Goal: Task Accomplishment & Management: Use online tool/utility

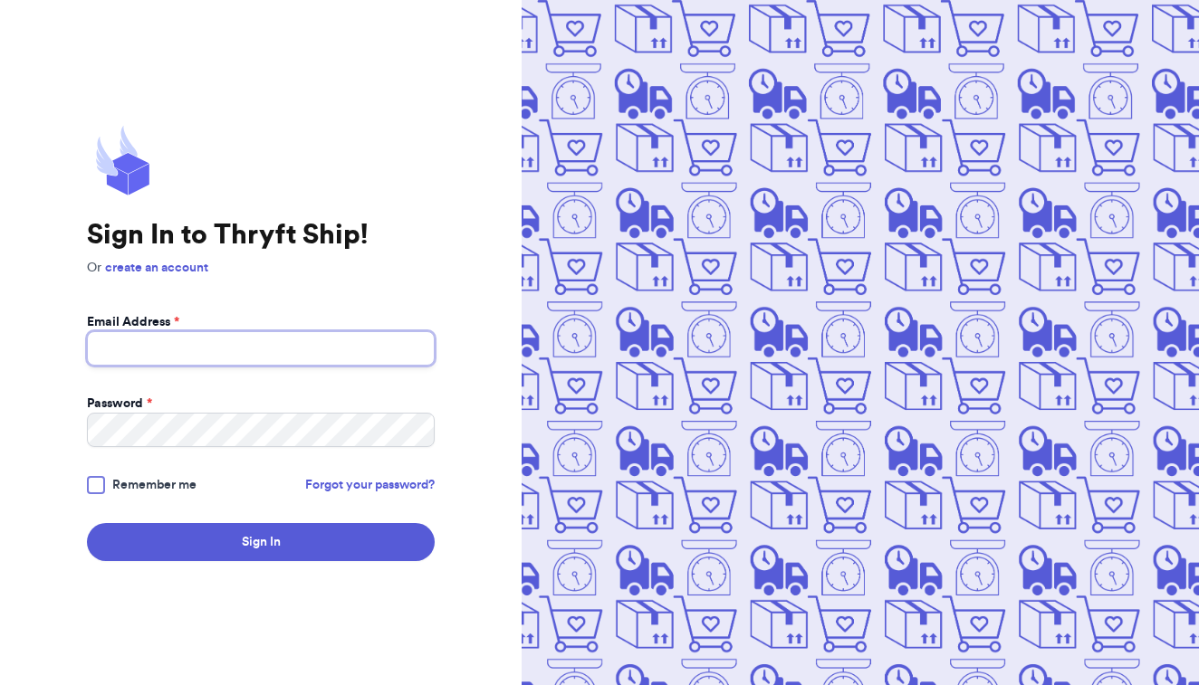
type input "[EMAIL_ADDRESS][DOMAIN_NAME]"
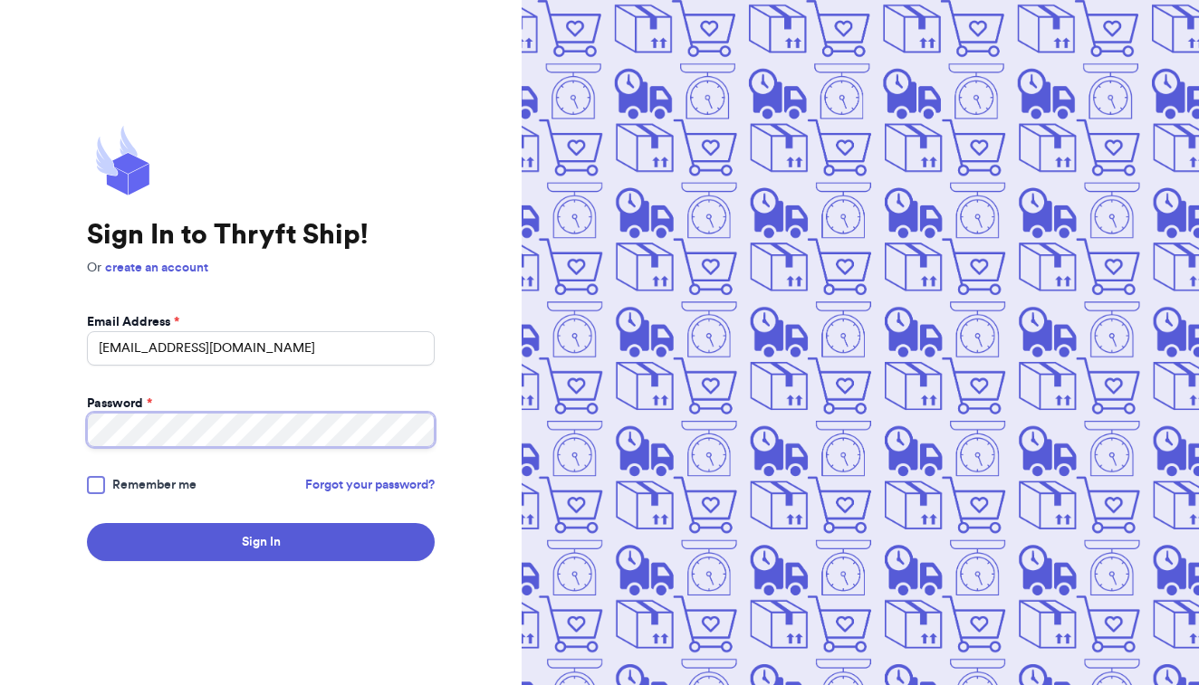
click at [261, 542] on button "Sign In" at bounding box center [261, 542] width 348 height 38
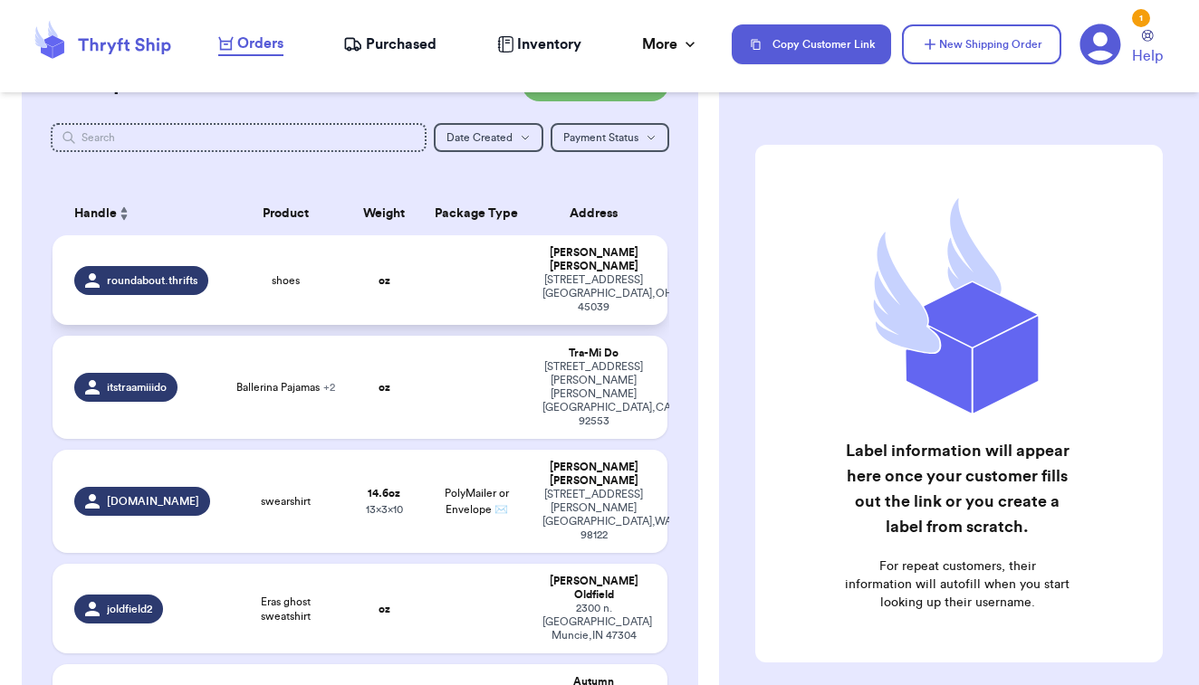
scroll to position [200, 0]
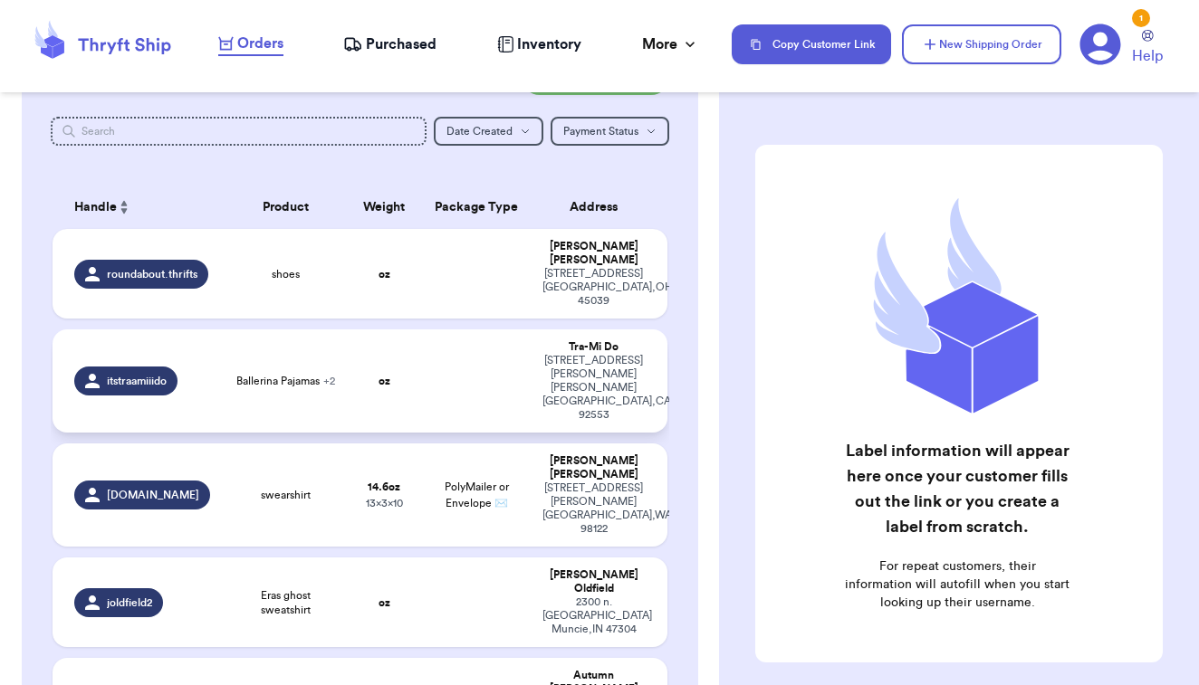
click at [330, 376] on span "+ 2" at bounding box center [329, 381] width 12 height 11
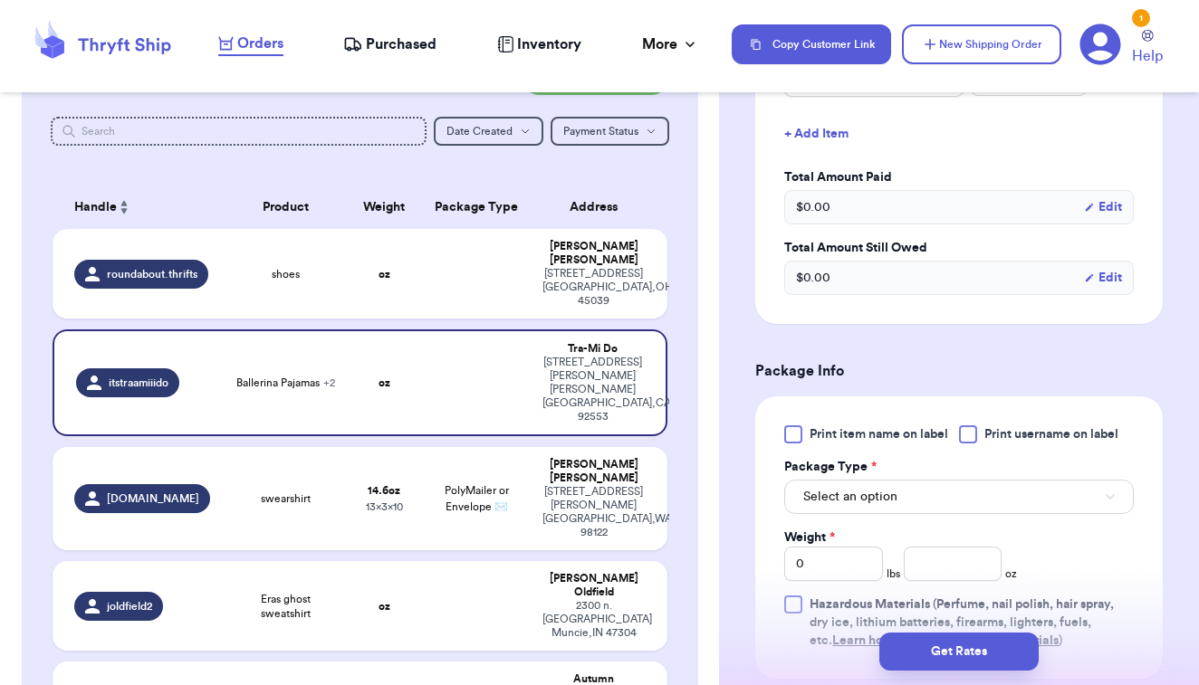
scroll to position [655, 0]
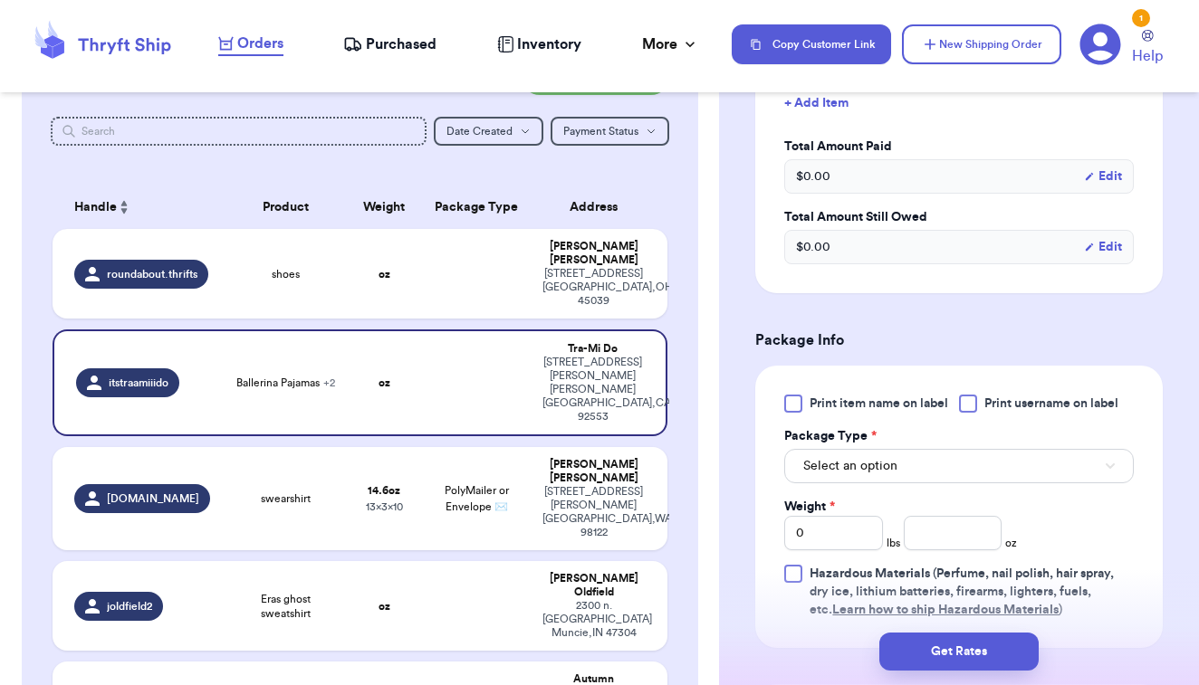
click at [803, 413] on label "Print item name on label" at bounding box center [866, 404] width 164 height 18
click at [0, 0] on input "Print item name on label" at bounding box center [0, 0] width 0 height 0
click at [815, 475] on span "Select an option" at bounding box center [850, 466] width 94 height 18
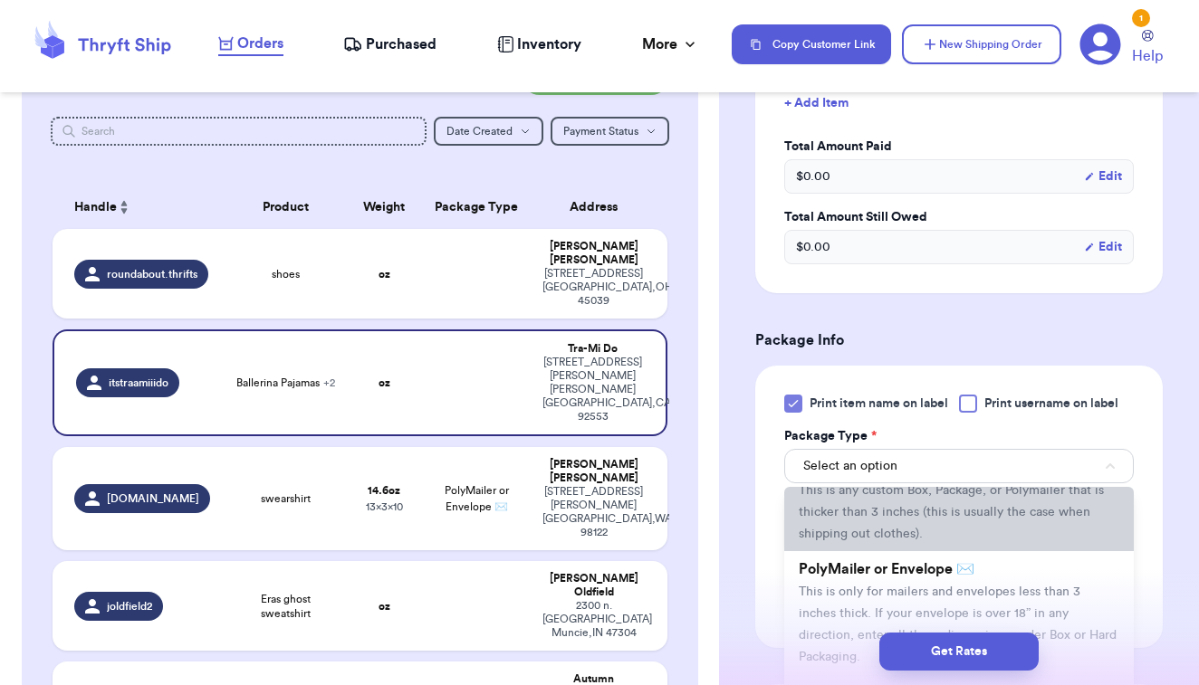
scroll to position [75, 0]
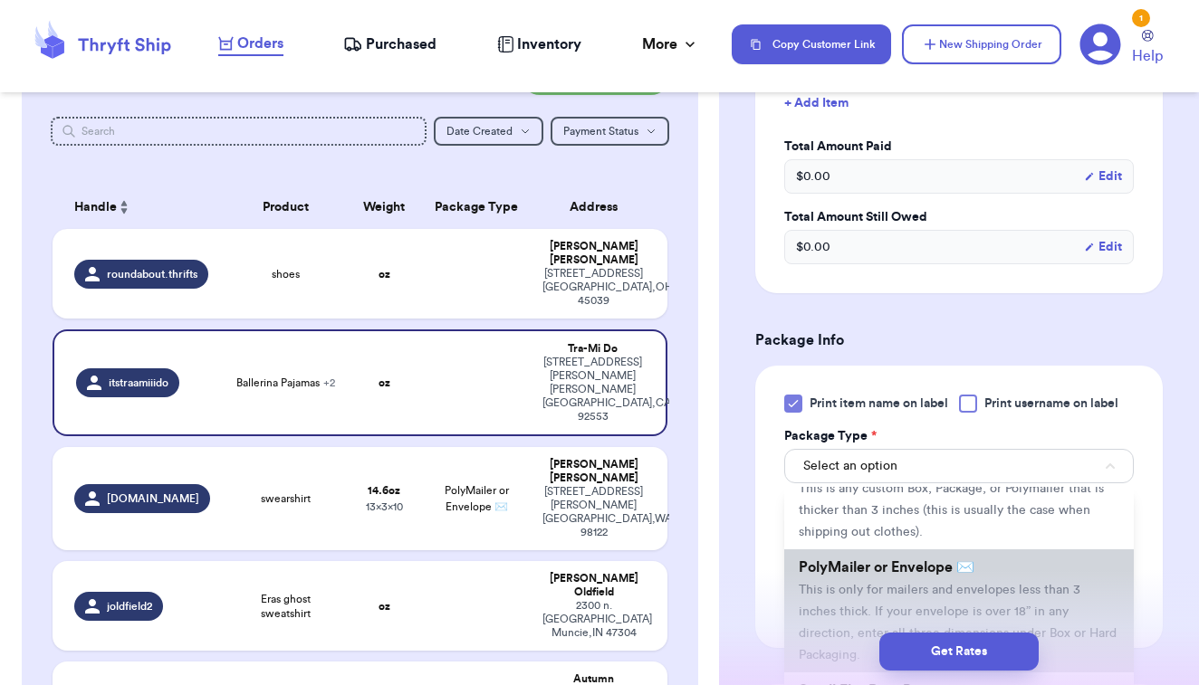
click at [822, 575] on span "PolyMailer or Envelope ✉️" at bounding box center [886, 567] width 176 height 14
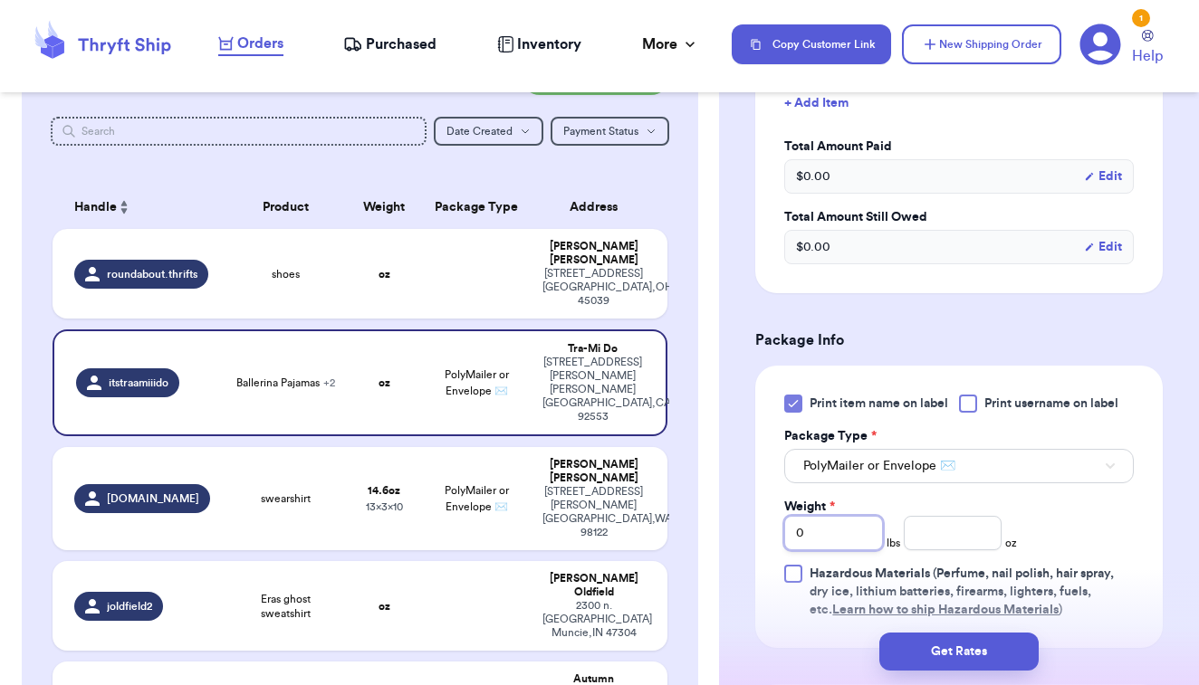
click at [856, 550] on input "0" at bounding box center [833, 533] width 99 height 34
type input "02"
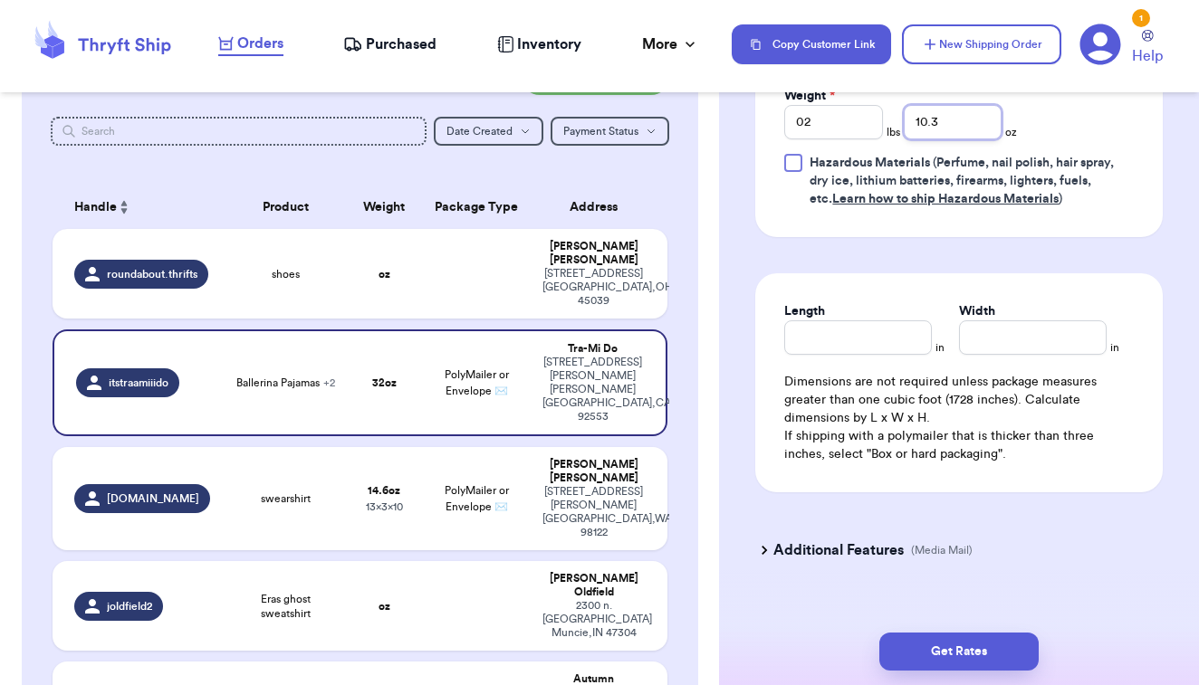
scroll to position [1079, 0]
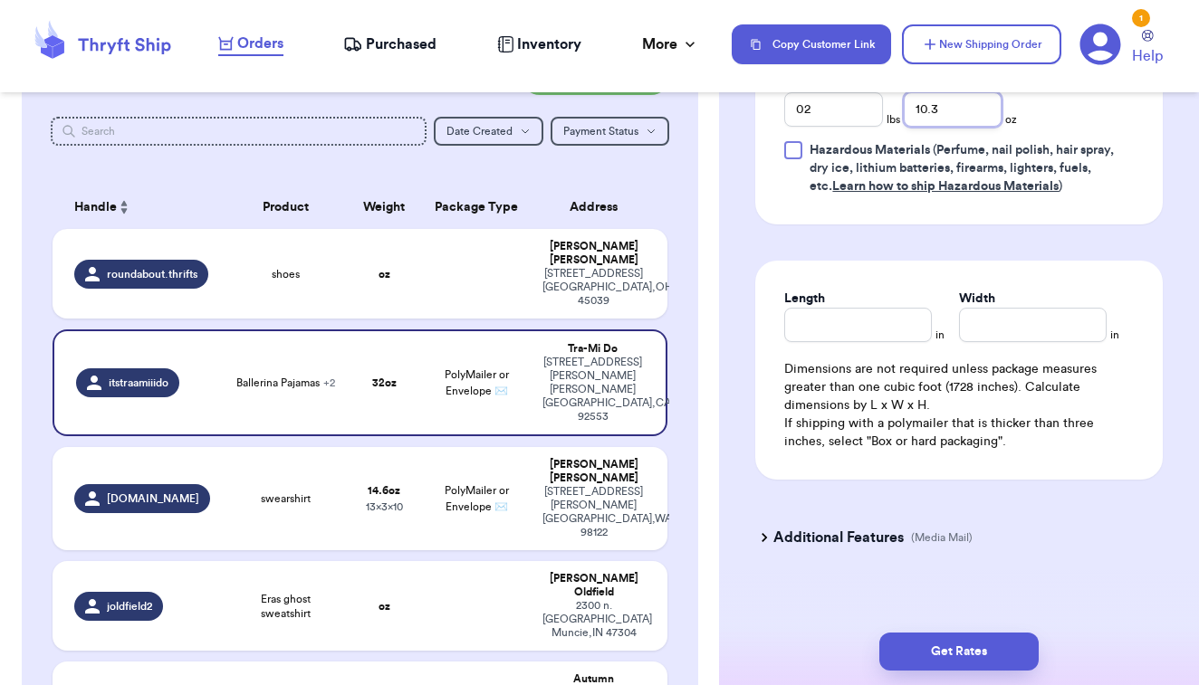
type input "10.3"
click at [903, 342] on input "Length" at bounding box center [858, 325] width 148 height 34
type input "15.5"
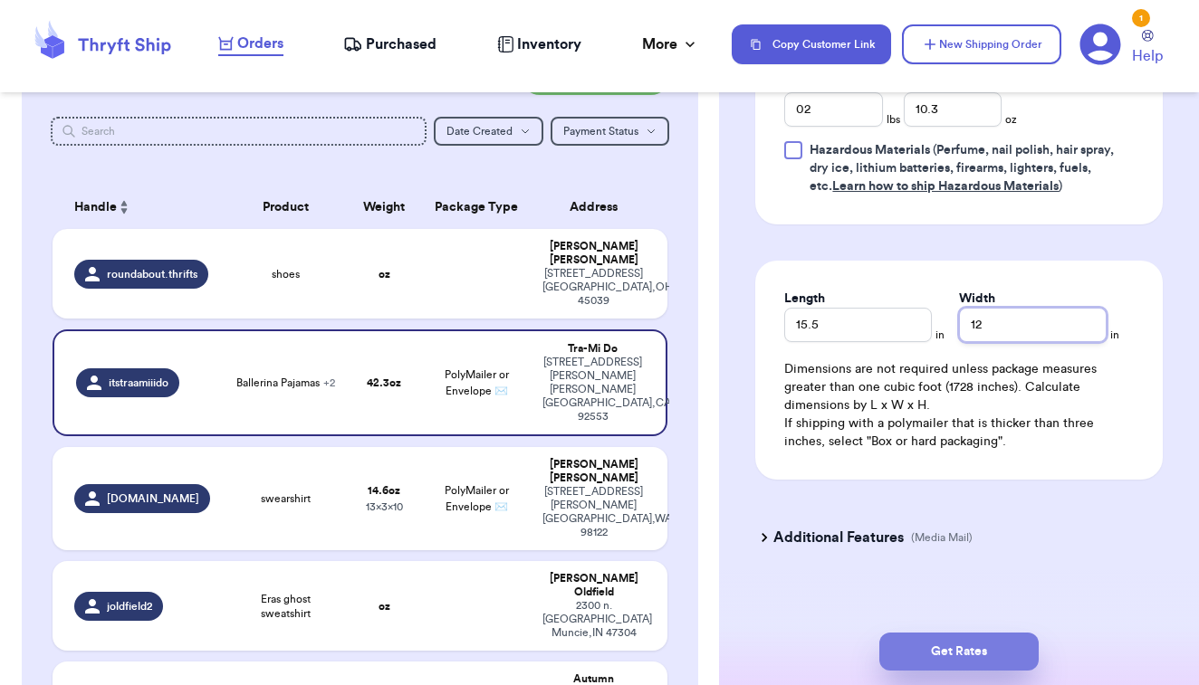
type input "12"
click at [961, 637] on button "Get Rates" at bounding box center [958, 652] width 159 height 38
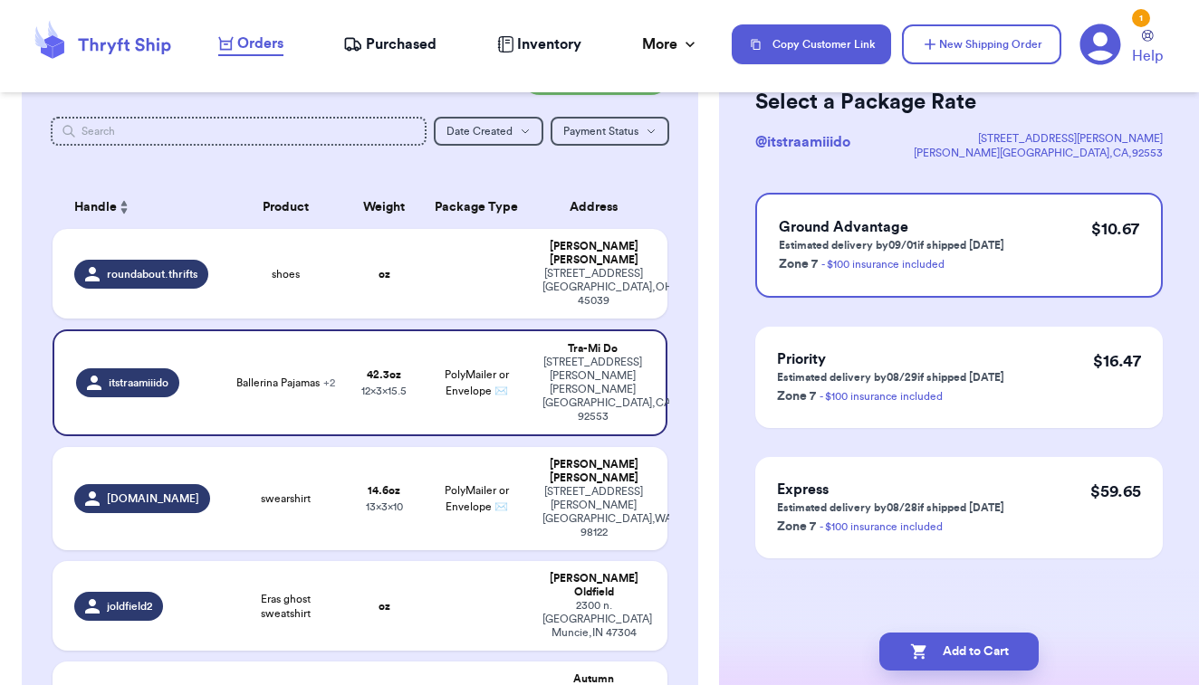
scroll to position [0, 0]
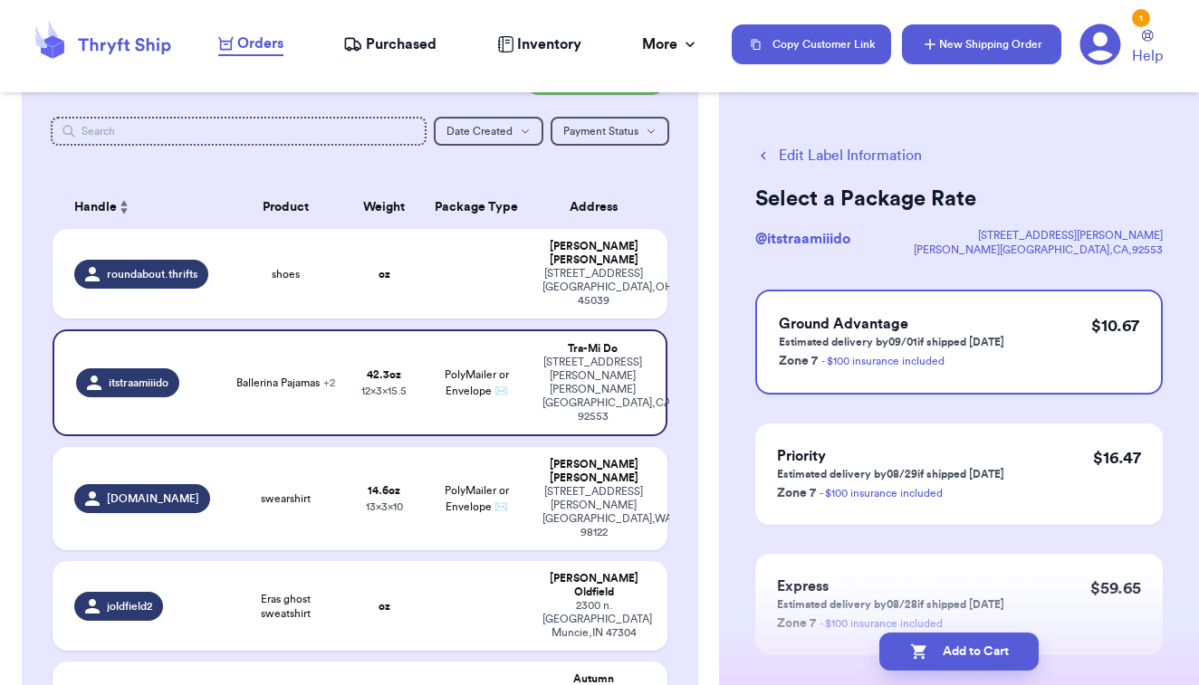
click at [1041, 53] on button "New Shipping Order" at bounding box center [981, 44] width 159 height 40
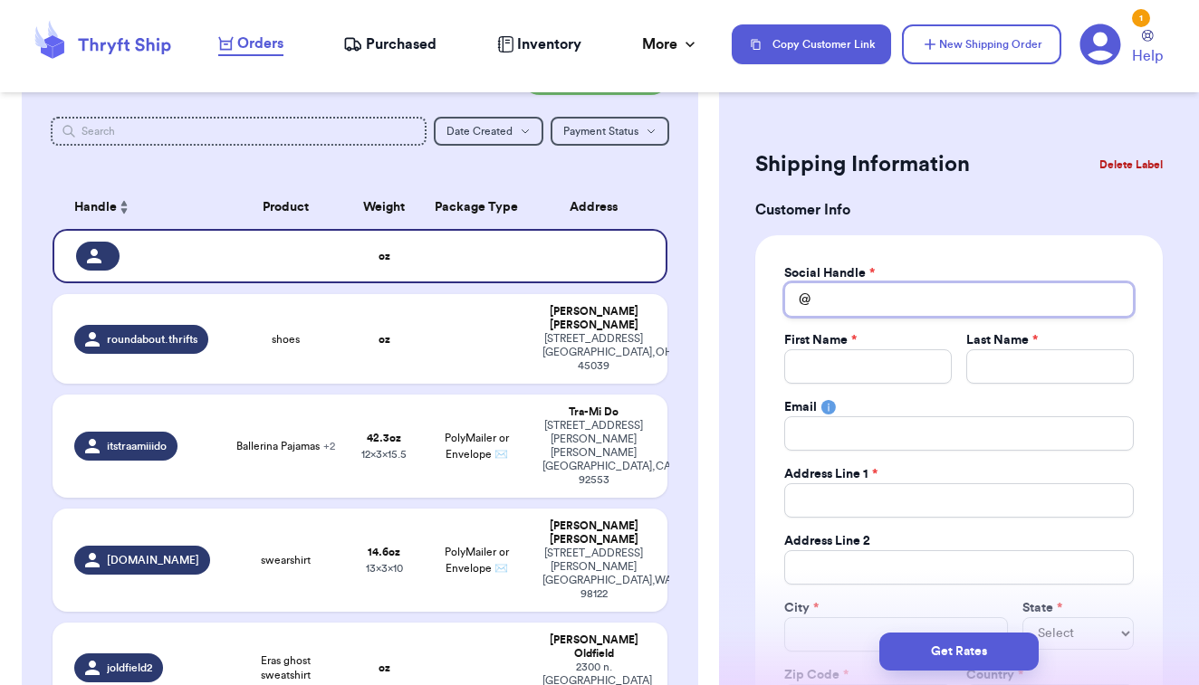
click at [864, 310] on input "Total Amount Paid" at bounding box center [958, 299] width 349 height 34
type input "a"
type input "al"
type input "all"
type input "[MEDICAL_DATA]"
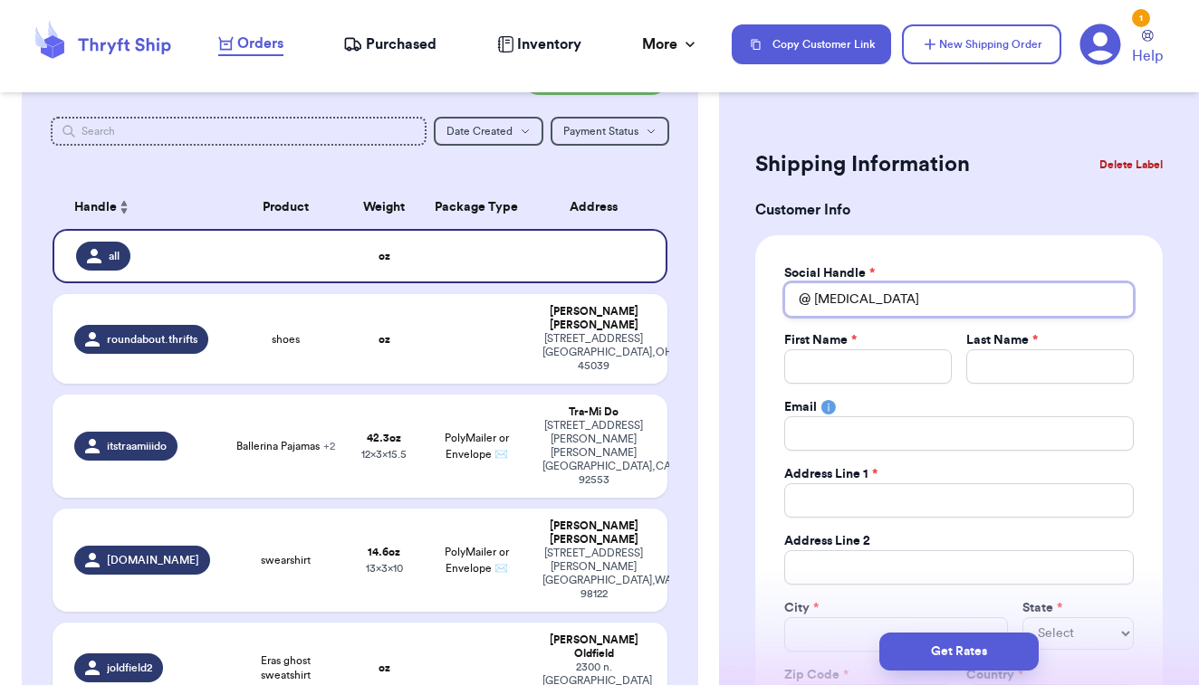
type input "alliw"
type input "[MEDICAL_DATA]"
type input "allie"
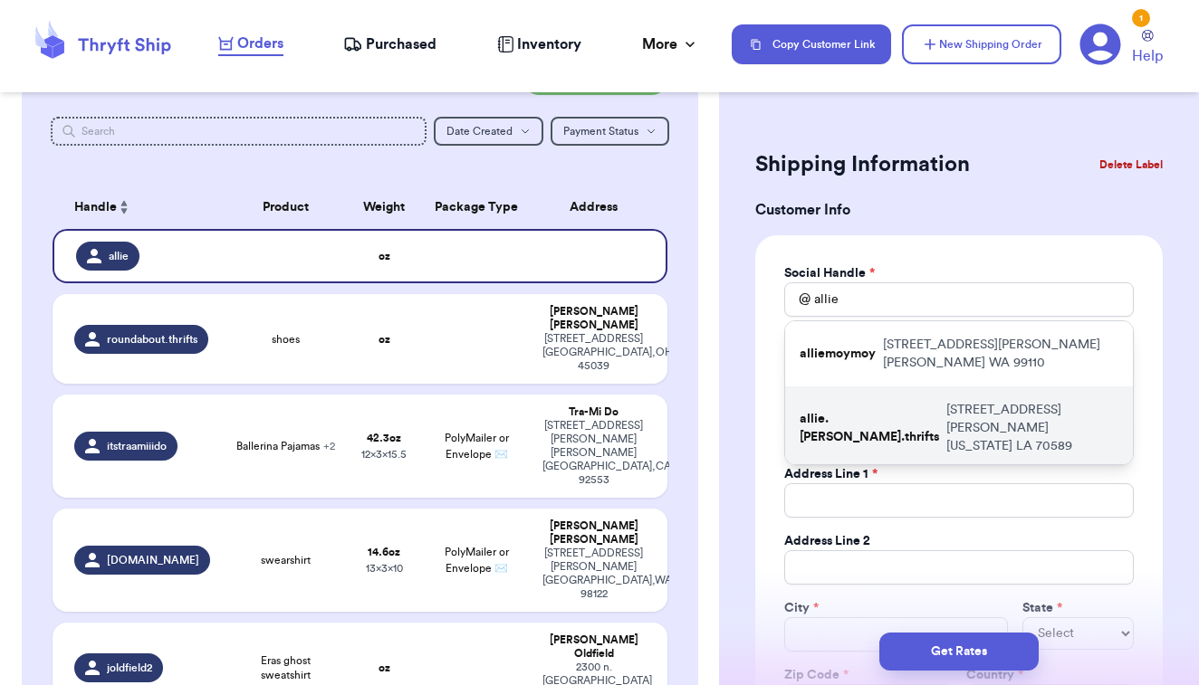
click at [858, 410] on p "allie.[PERSON_NAME].thrifts" at bounding box center [868, 428] width 139 height 36
type input "allie.[PERSON_NAME].thrifts"
type input "Allie"
type input "Dupont"
type input "[EMAIL_ADDRESS][DOMAIN_NAME]"
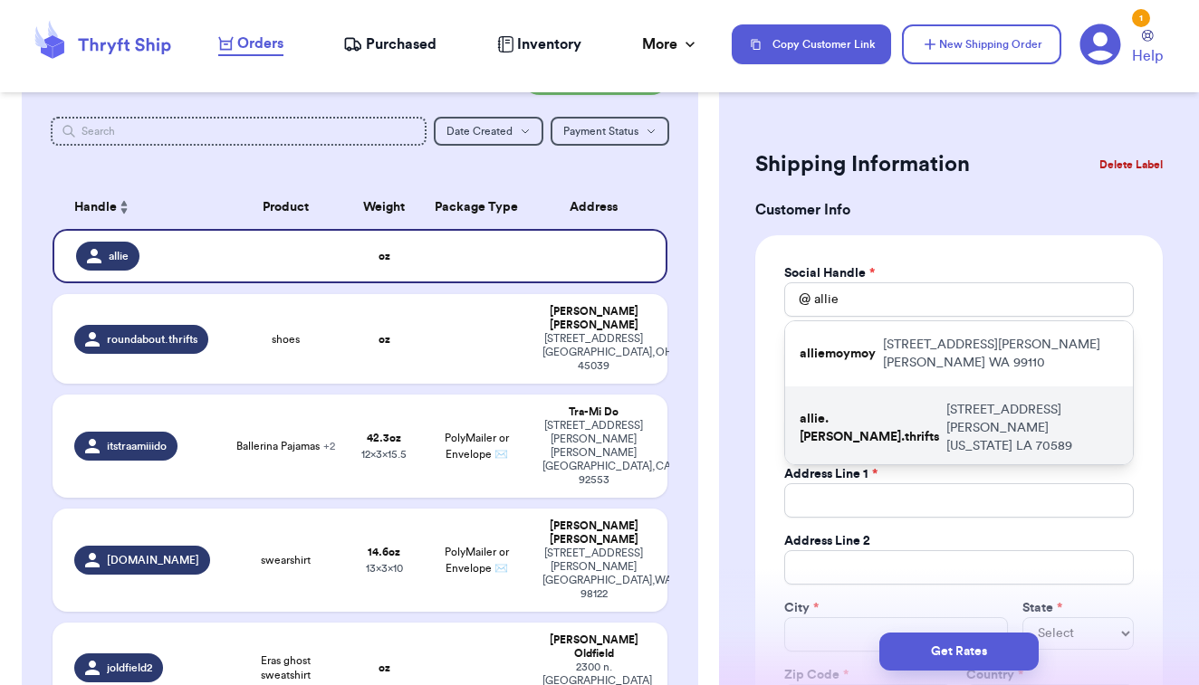
type input "[STREET_ADDRESS][PERSON_NAME]"
type input "[US_STATE]"
select select "LA"
type input "70589"
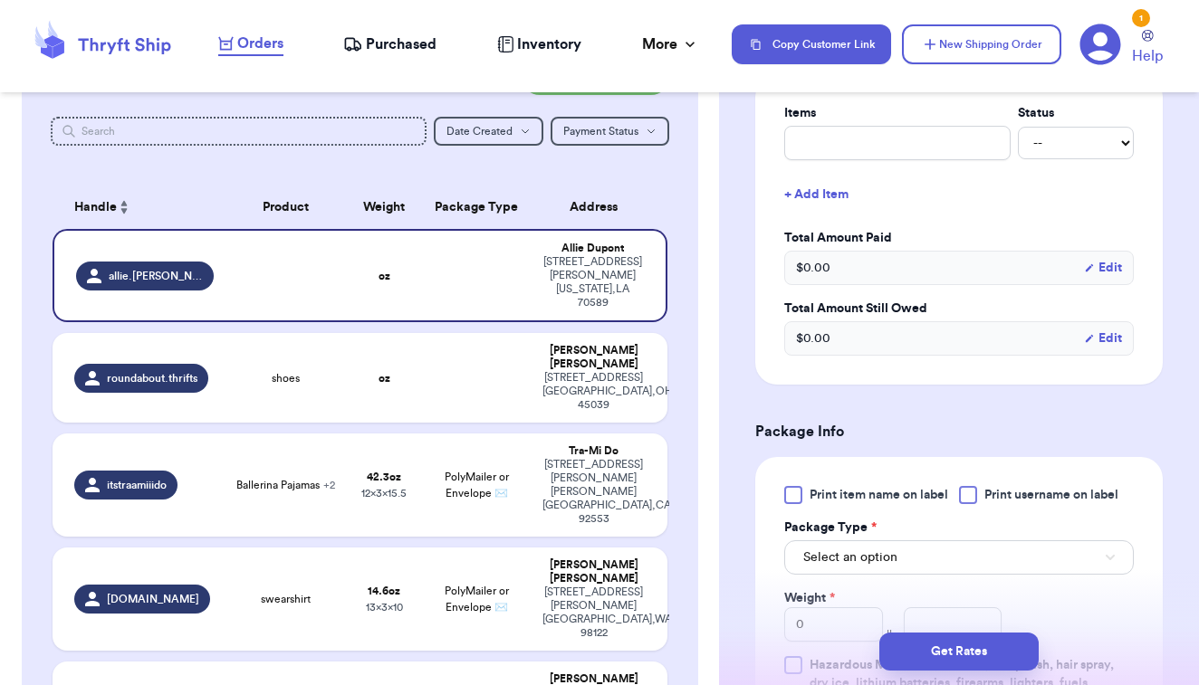
scroll to position [750, 0]
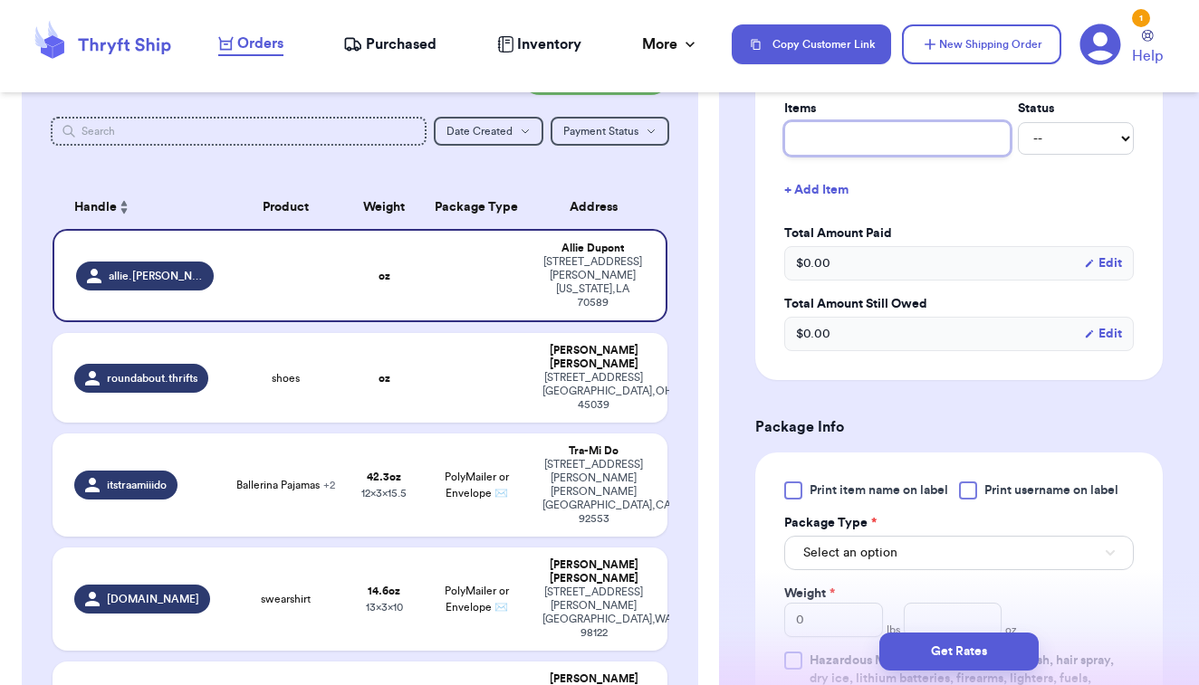
type input "t"
type input "i"
type input "it"
type input "ite"
type input "item"
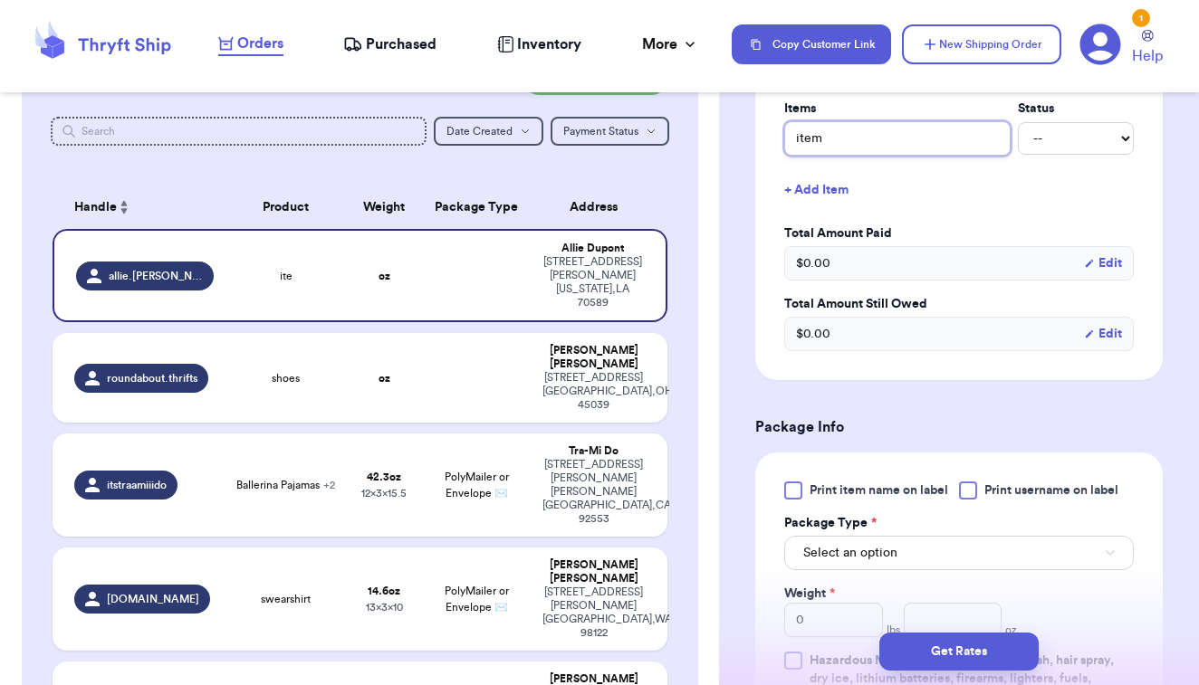
type input "items"
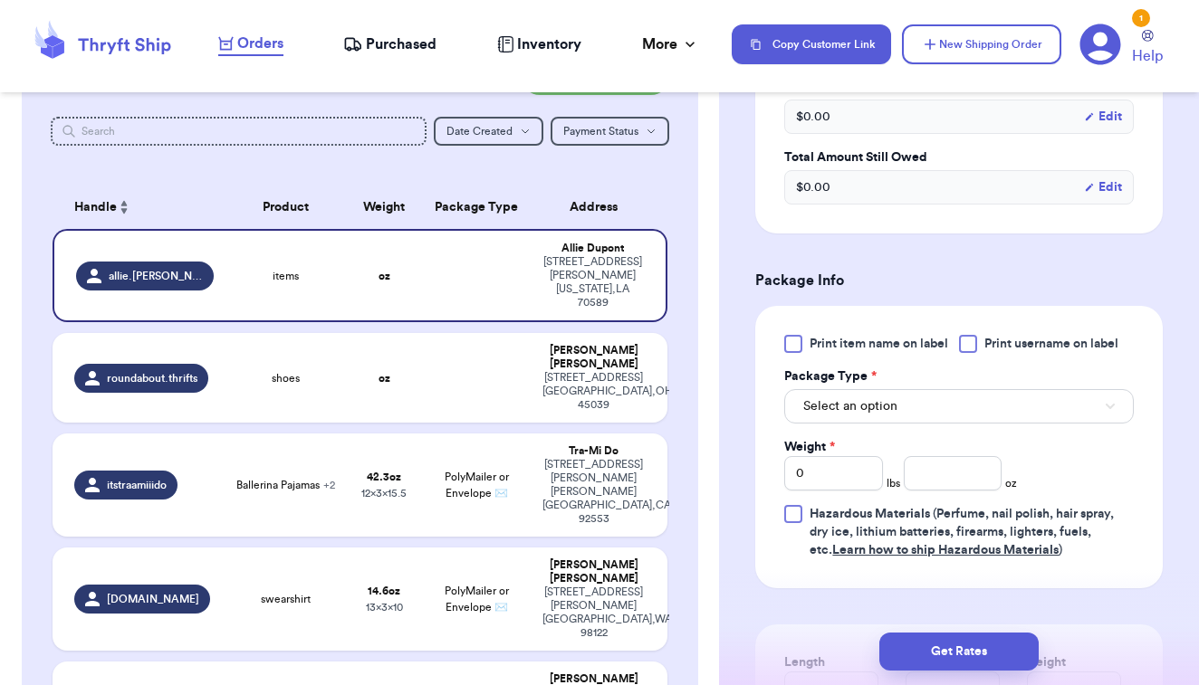
scroll to position [908, 0]
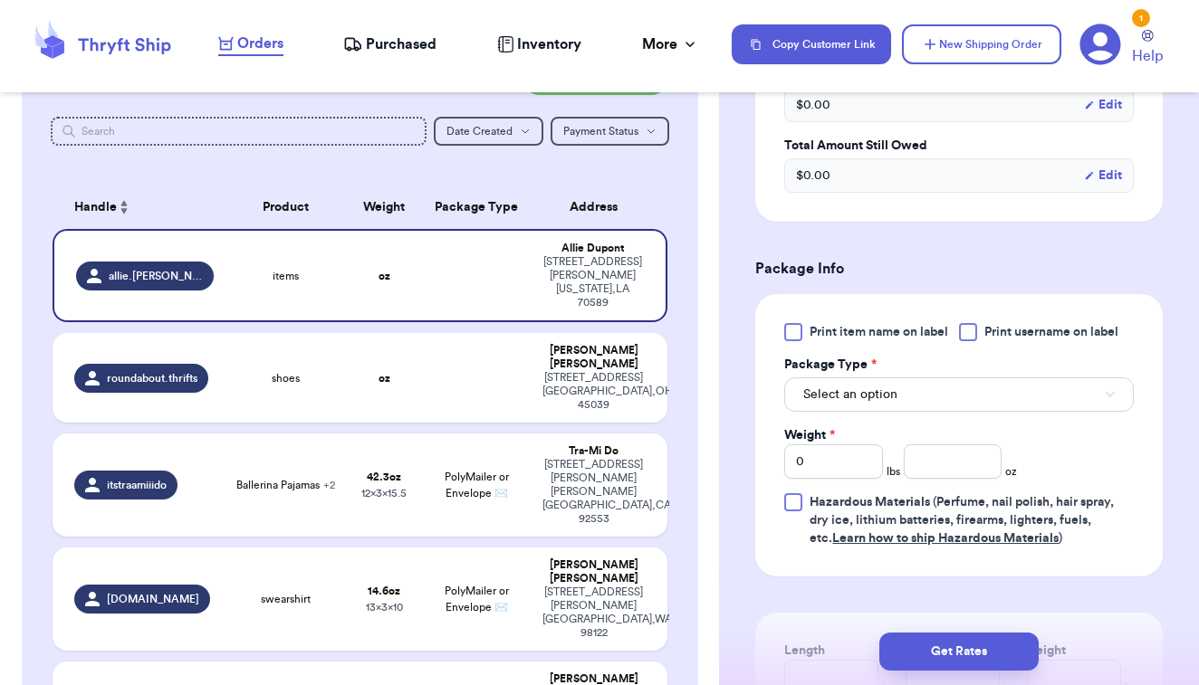
type input "items"
click at [797, 330] on div at bounding box center [793, 332] width 18 height 18
click at [0, 0] on input "Print item name on label" at bounding box center [0, 0] width 0 height 0
click at [828, 398] on span "Select an option" at bounding box center [850, 395] width 94 height 18
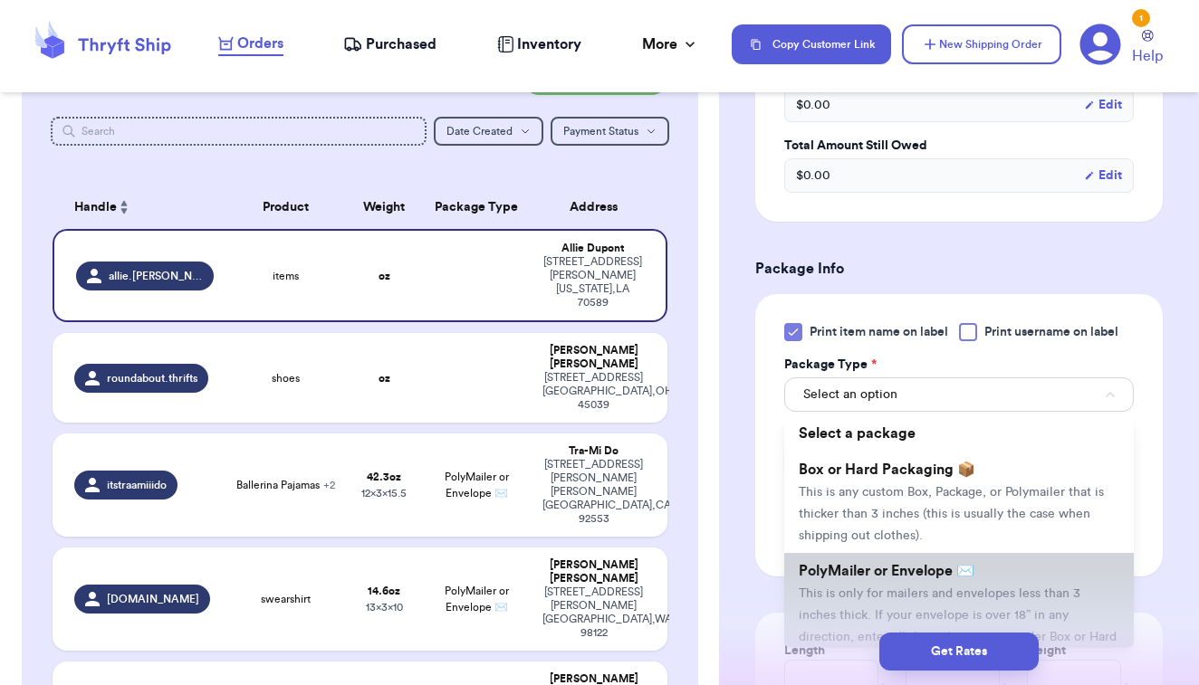
click at [824, 563] on li "PolyMailer or Envelope ✉️ This is only for mailers and envelopes less than 3 in…" at bounding box center [958, 614] width 349 height 123
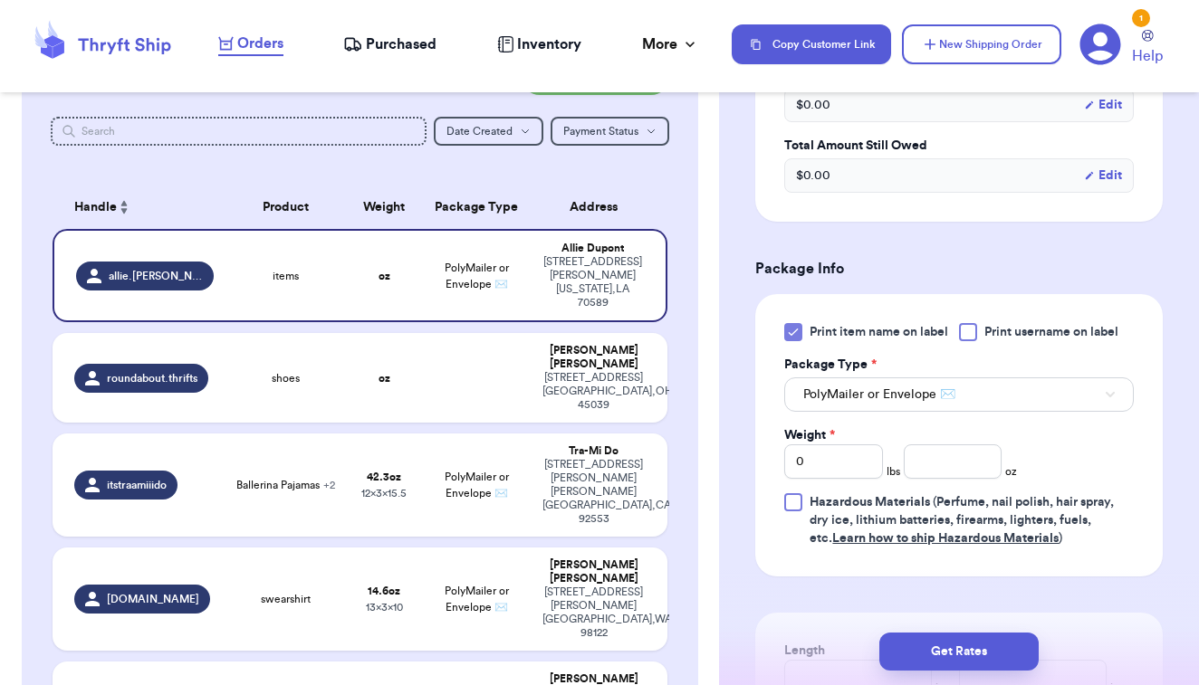
click at [929, 480] on div "Print item name on label Print username on label Package Type * PolyMailer or E…" at bounding box center [958, 435] width 349 height 225
click at [932, 472] on input "number" at bounding box center [952, 461] width 99 height 34
type input "12.9"
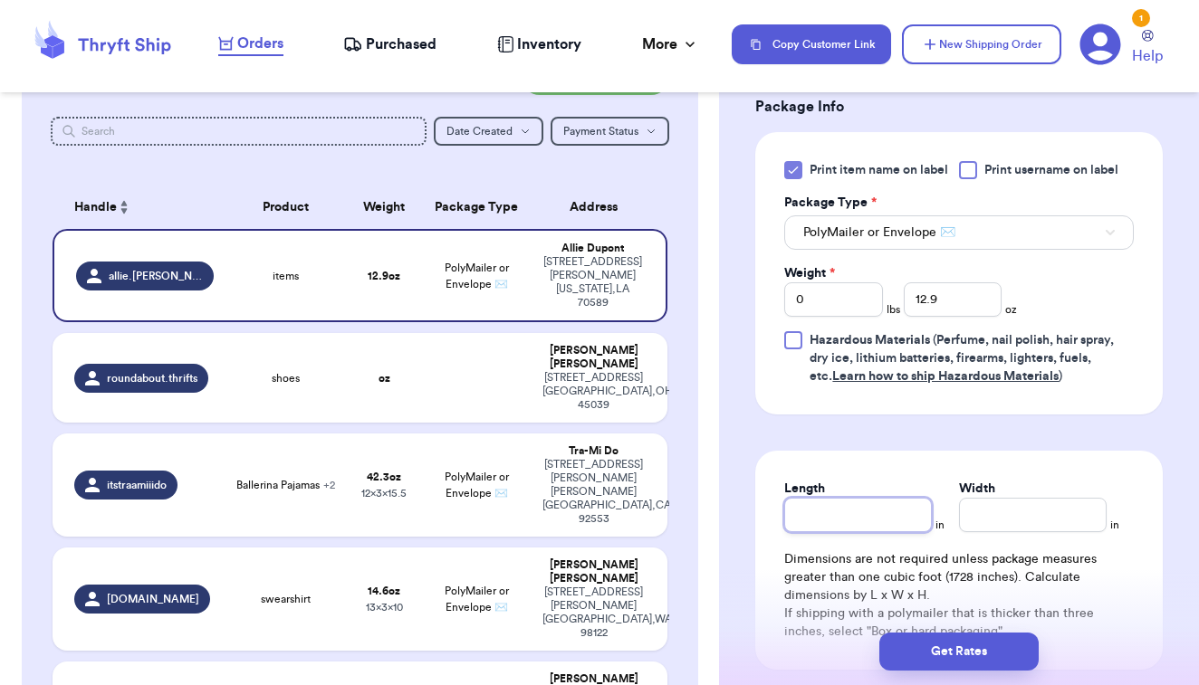
scroll to position [1146, 0]
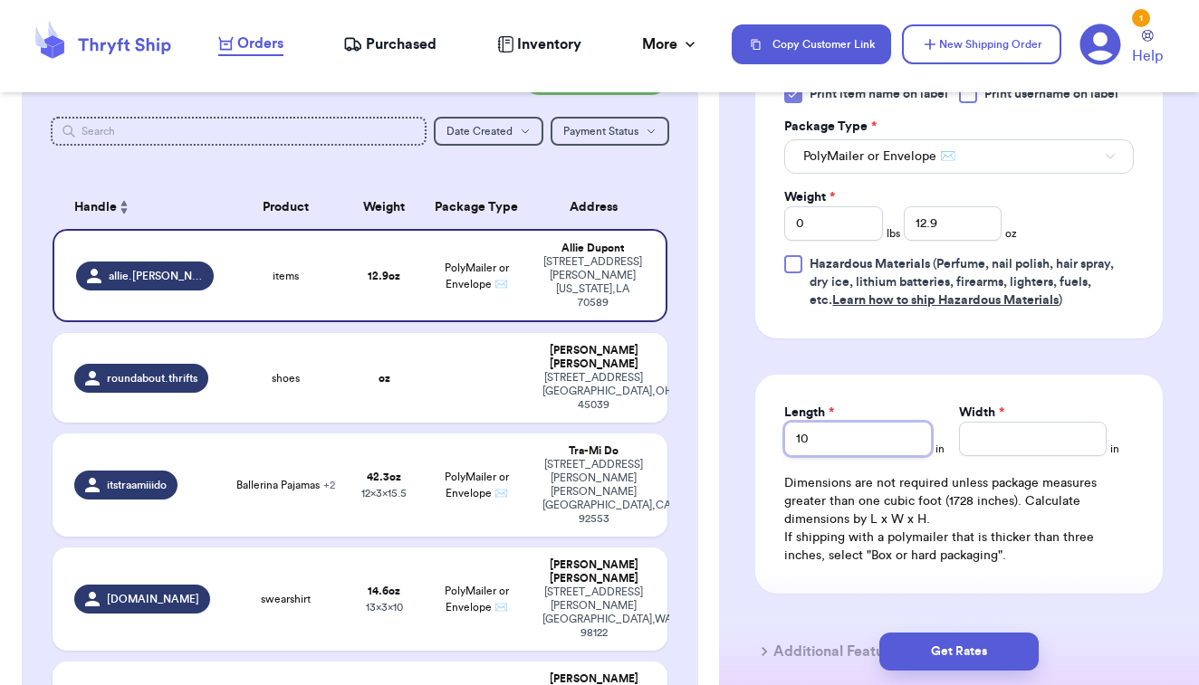
type input "10"
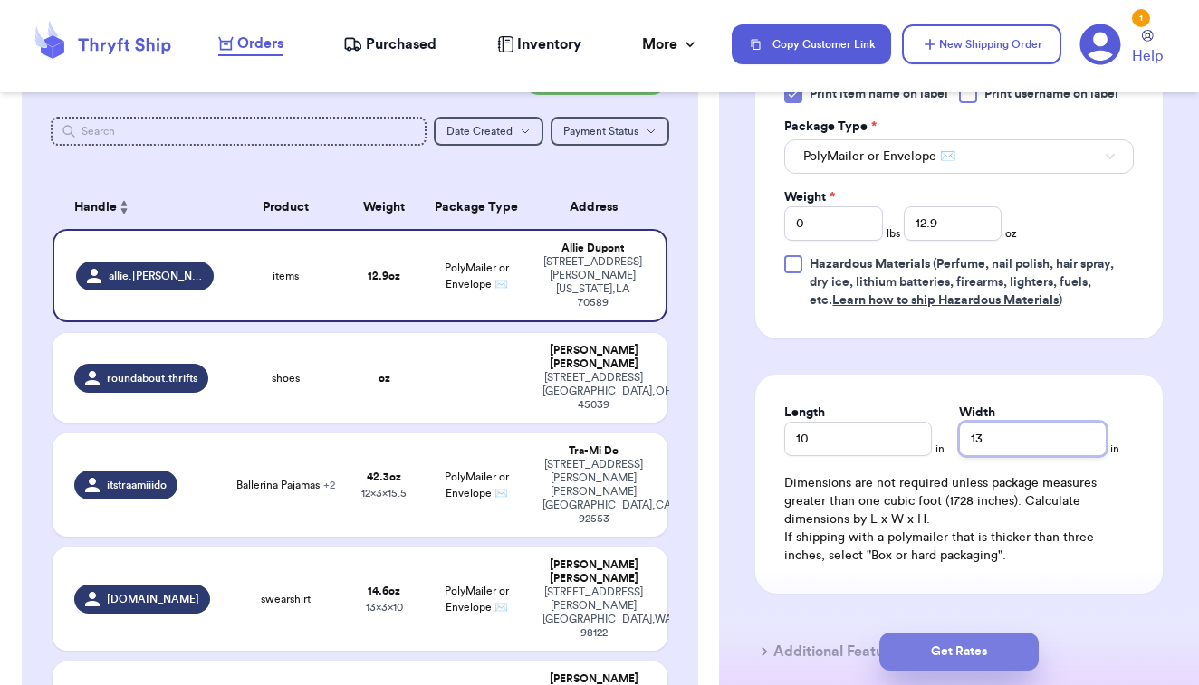
type input "13"
click at [1014, 647] on button "Get Rates" at bounding box center [958, 652] width 159 height 38
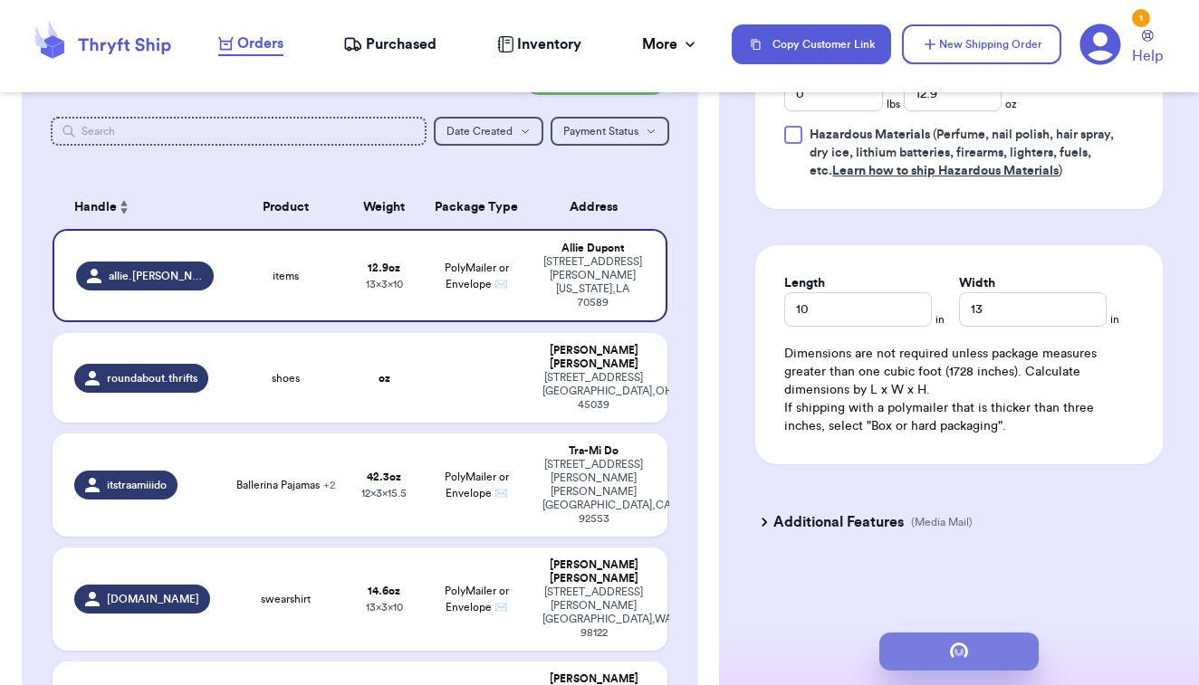
scroll to position [0, 0]
